Goal: Information Seeking & Learning: Learn about a topic

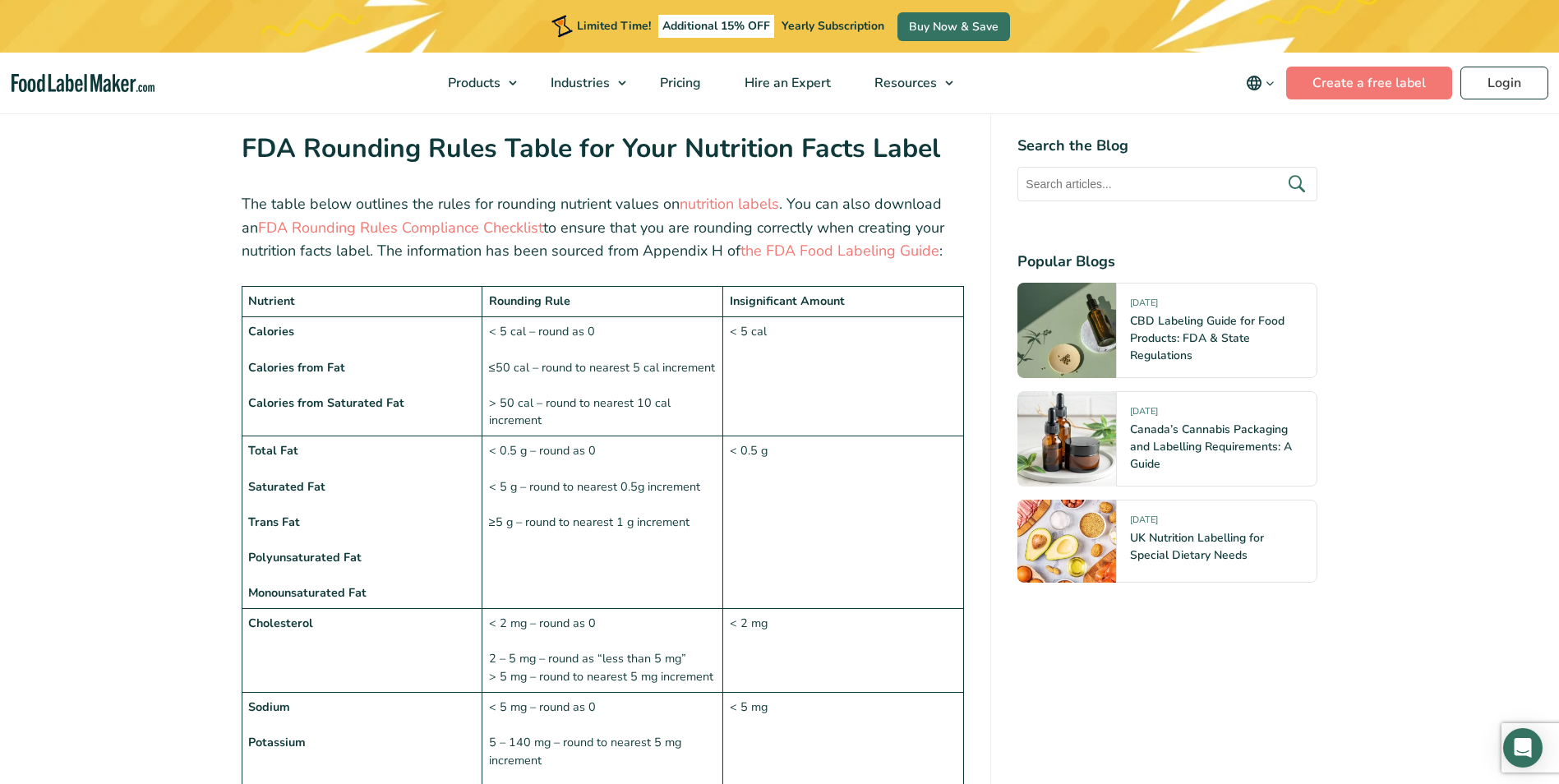
scroll to position [986, 0]
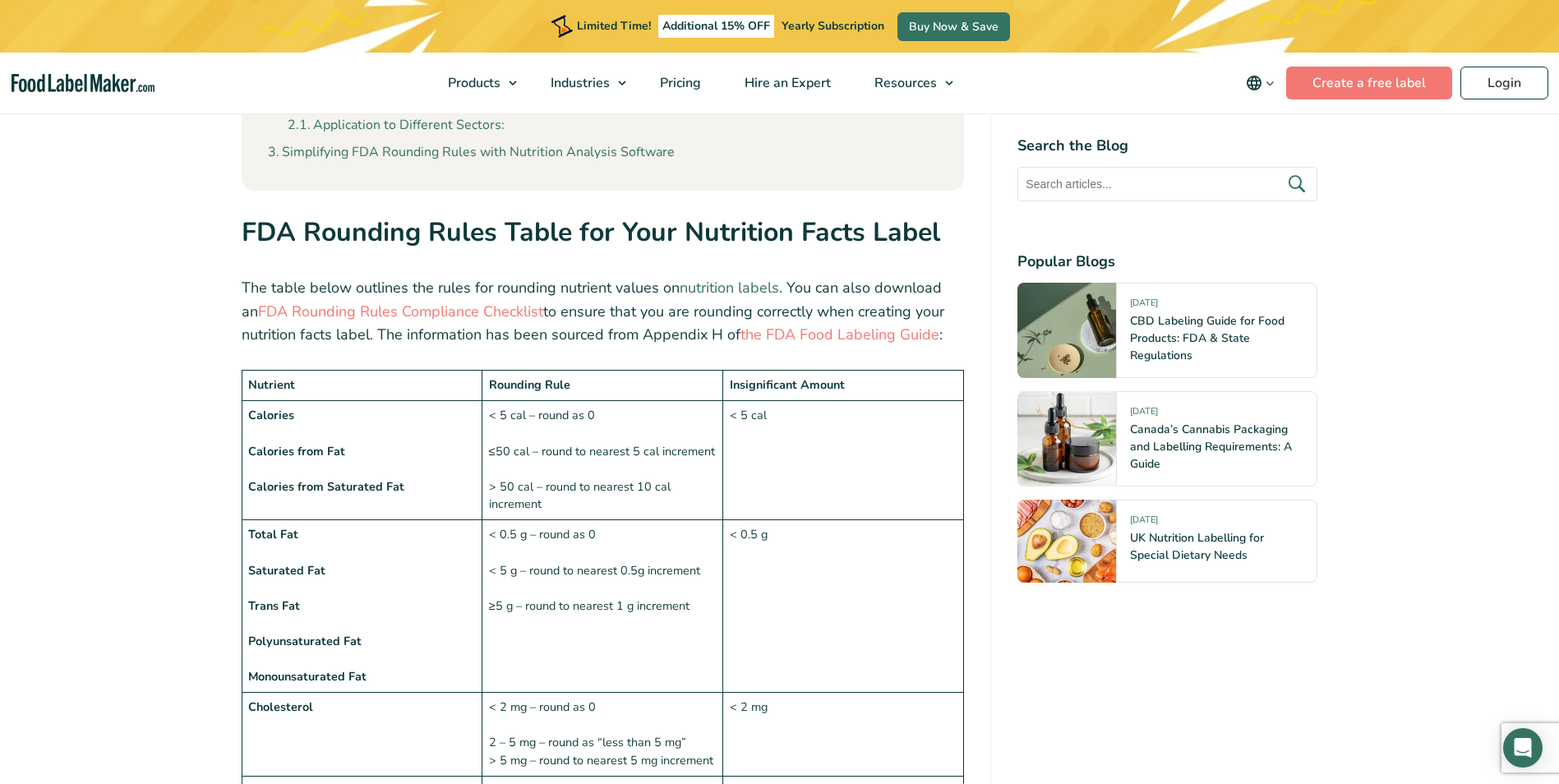
click at [734, 290] on link "nutrition labels" at bounding box center [729, 287] width 99 height 20
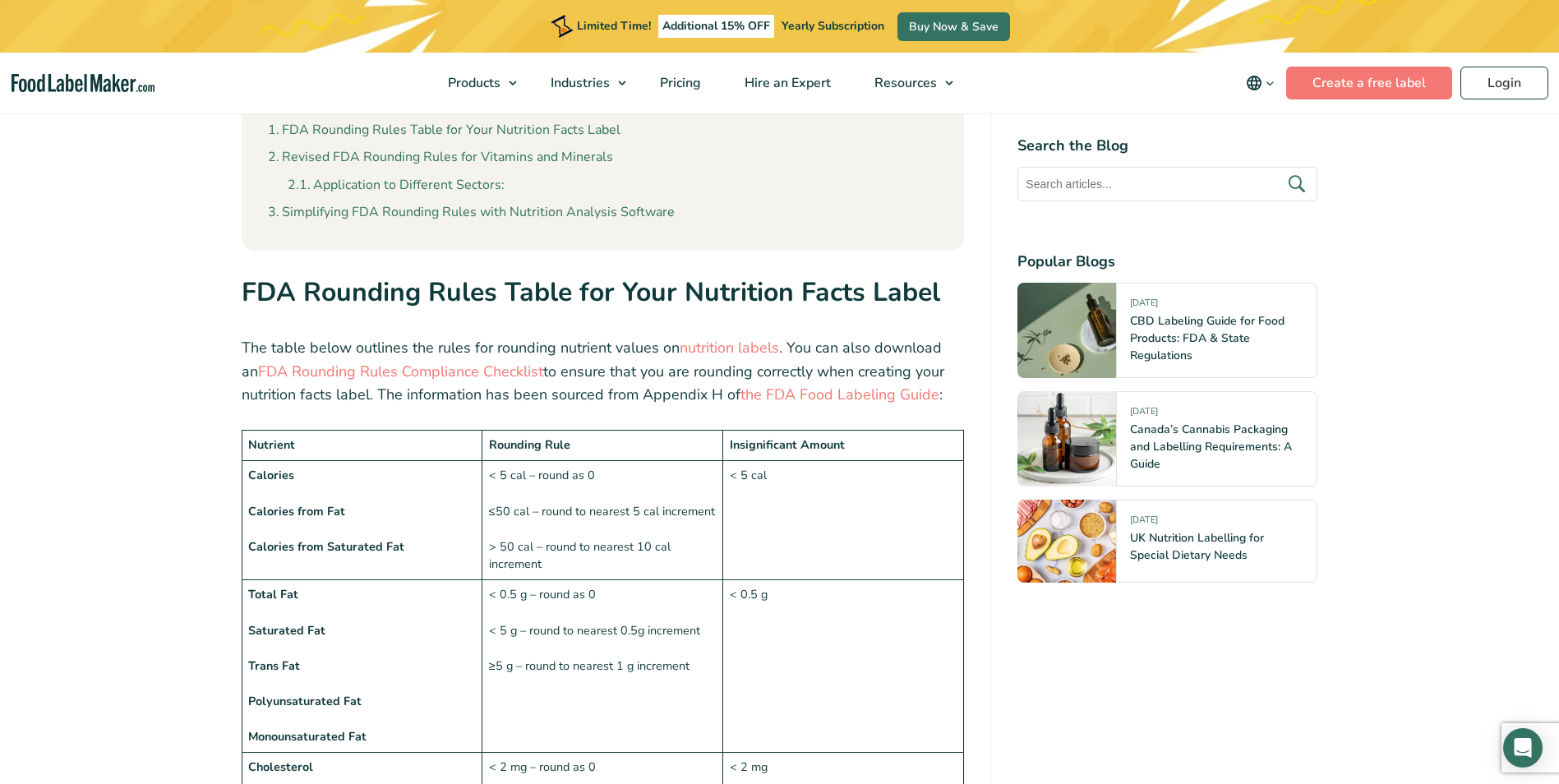
scroll to position [904, 0]
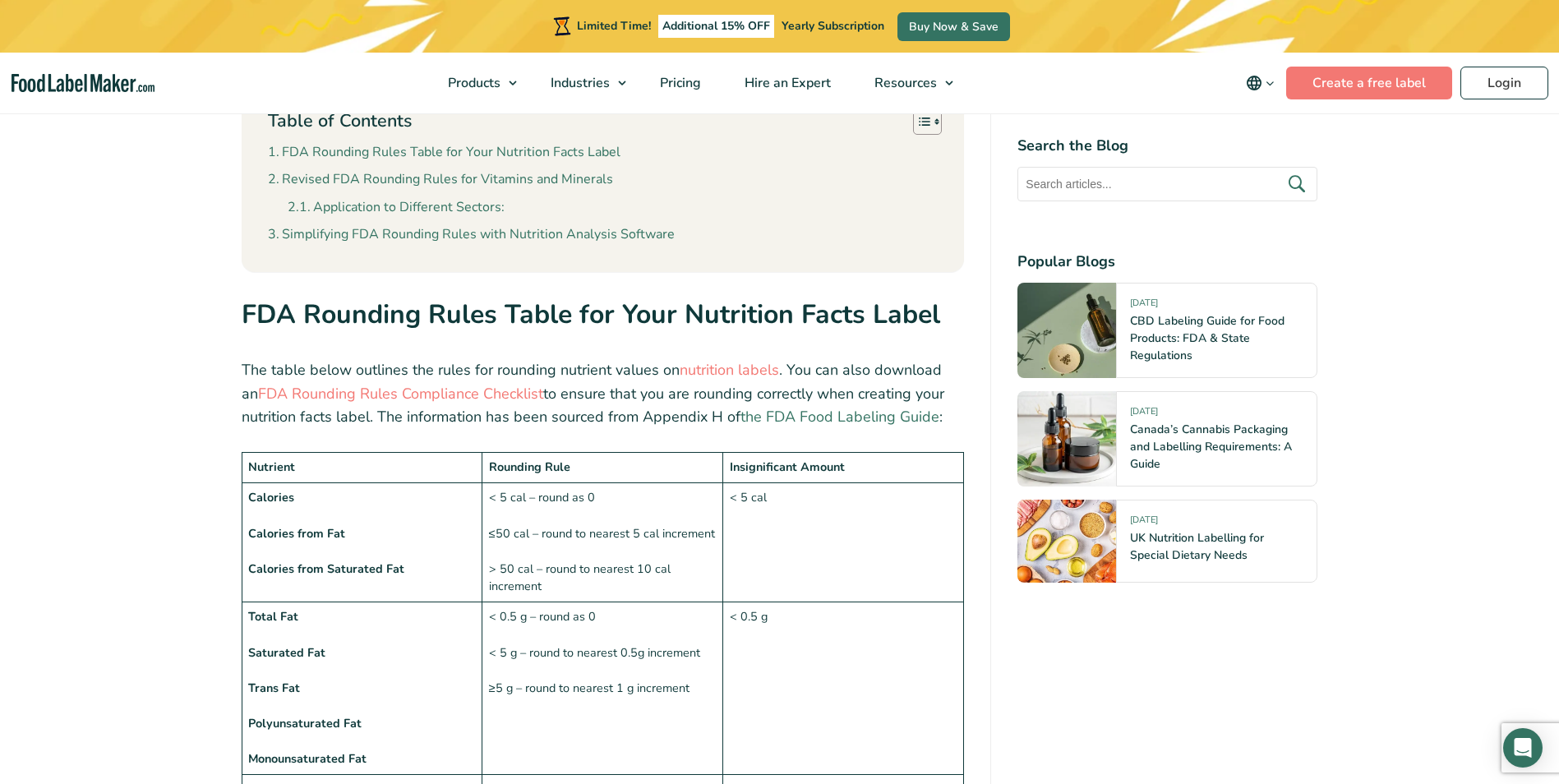
click at [805, 420] on link "the FDA Food Labeling Guide" at bounding box center [840, 416] width 199 height 20
